Goal: Information Seeking & Learning: Find contact information

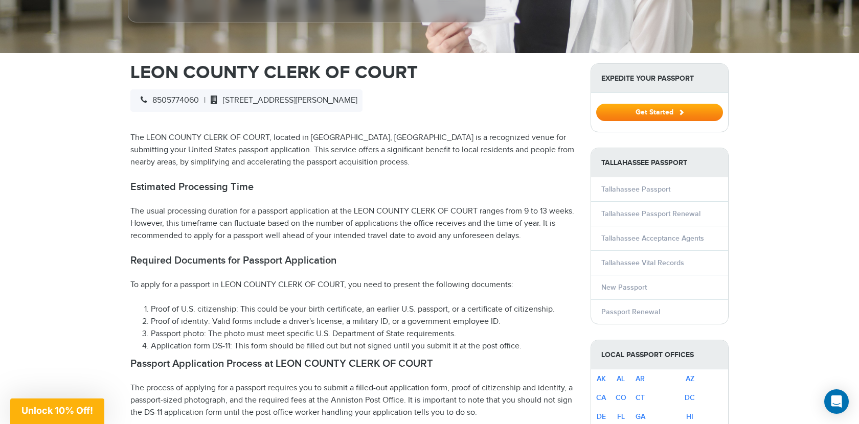
scroll to position [303, 0]
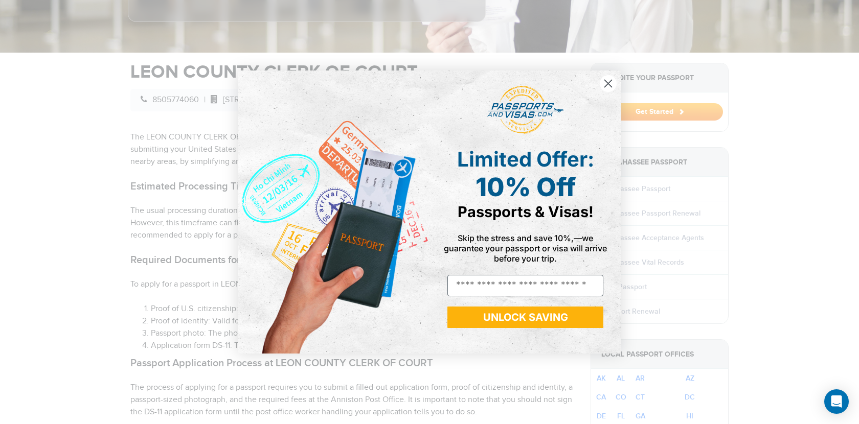
click at [611, 86] on icon "Close dialog" at bounding box center [608, 83] width 7 height 7
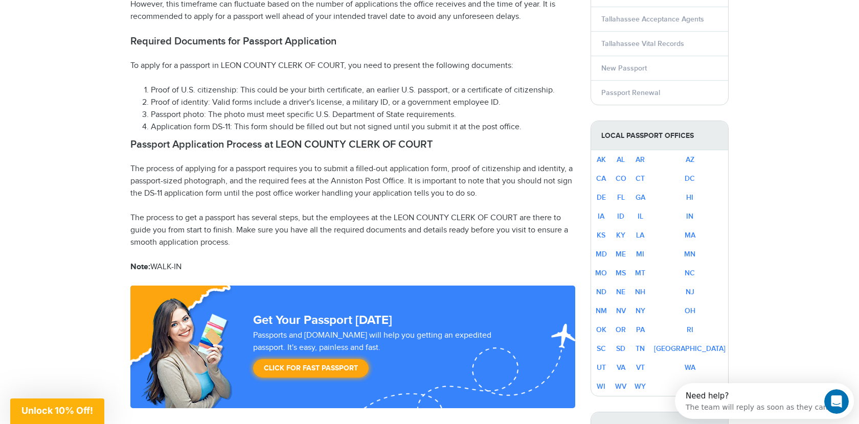
scroll to position [525, 0]
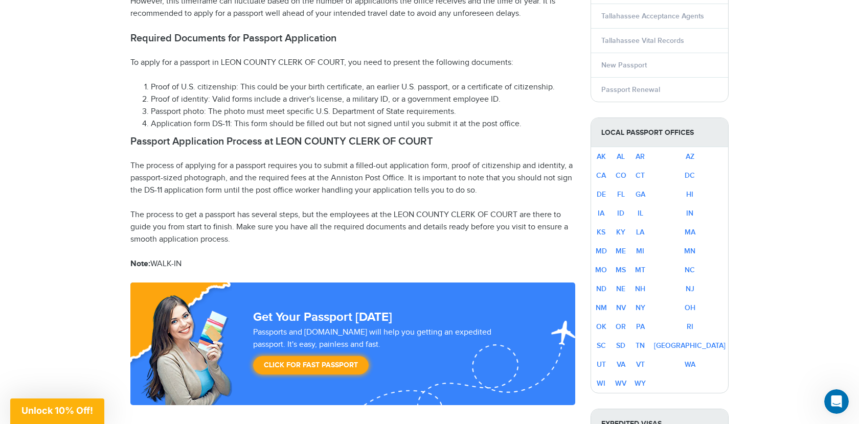
click at [630, 195] on td "FL" at bounding box center [620, 194] width 19 height 19
click at [625, 195] on link "FL" at bounding box center [621, 194] width 8 height 9
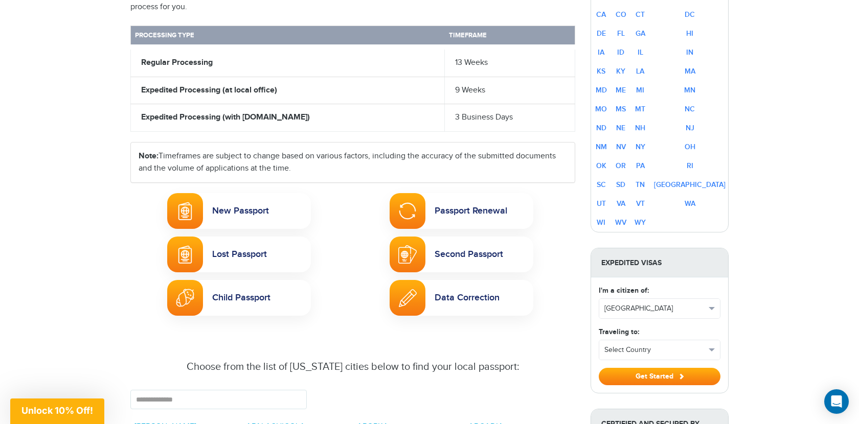
scroll to position [497, 0]
